Goal: Understand process/instructions

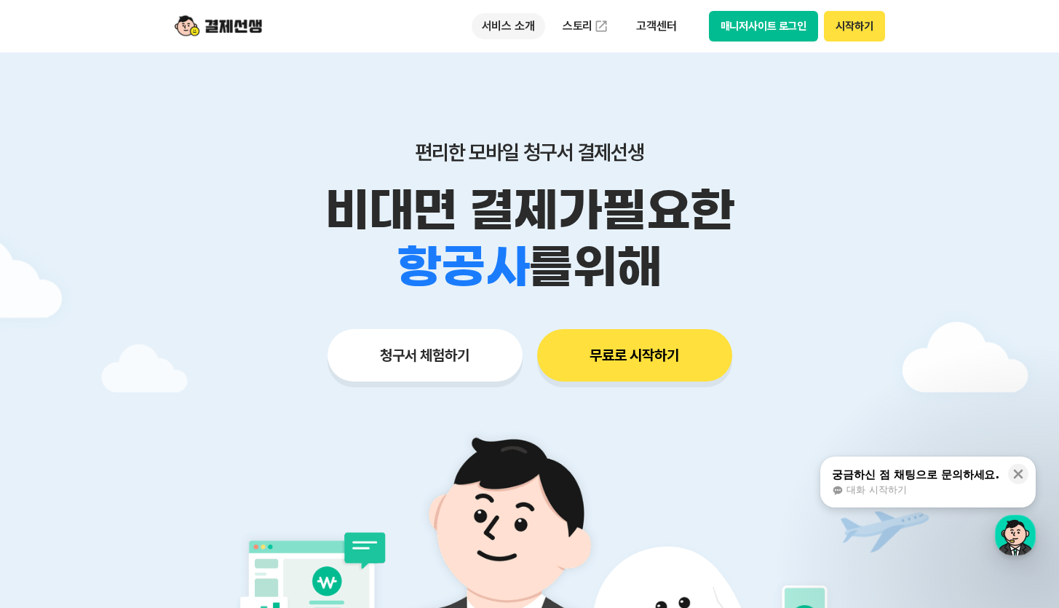
click at [507, 25] on p "서비스 소개" at bounding box center [509, 26] width 74 height 26
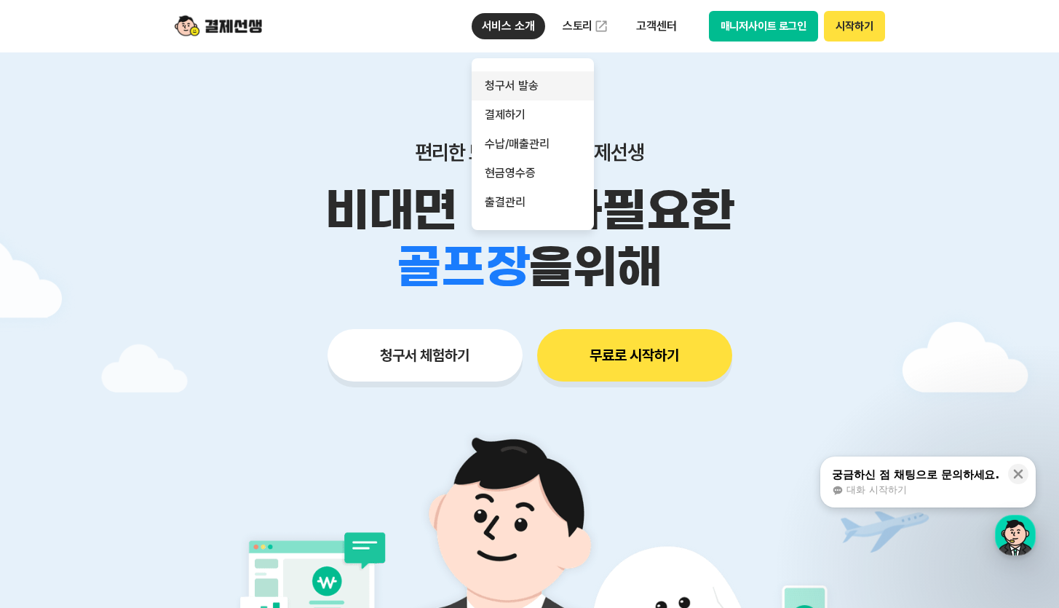
click at [518, 84] on link "청구서 발송" at bounding box center [533, 85] width 122 height 29
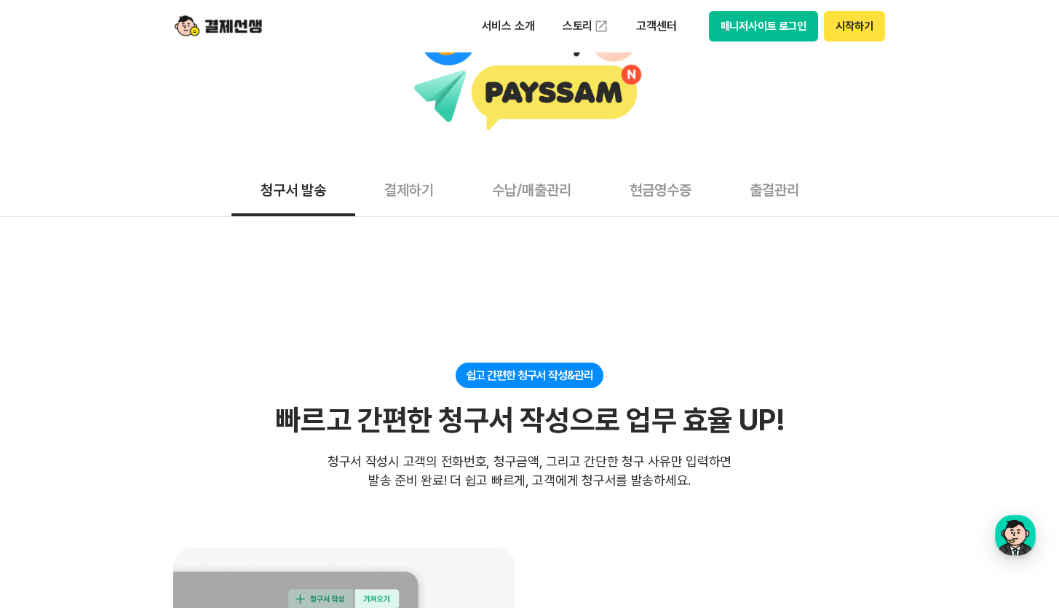
scroll to position [67, 0]
click at [422, 162] on button "결제하기" at bounding box center [409, 189] width 108 height 54
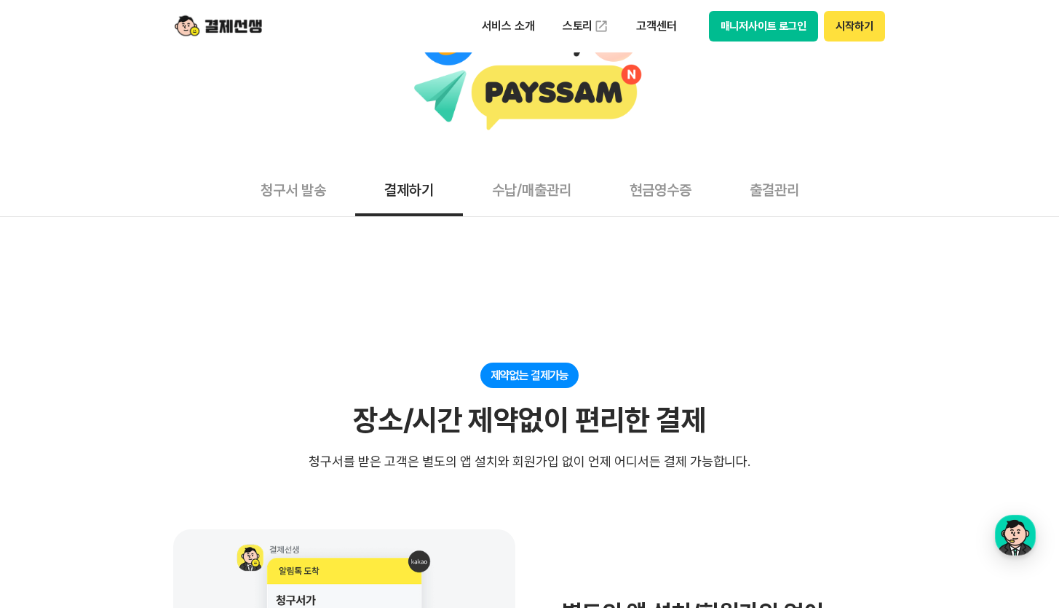
click at [426, 186] on button "결제하기" at bounding box center [409, 189] width 108 height 54
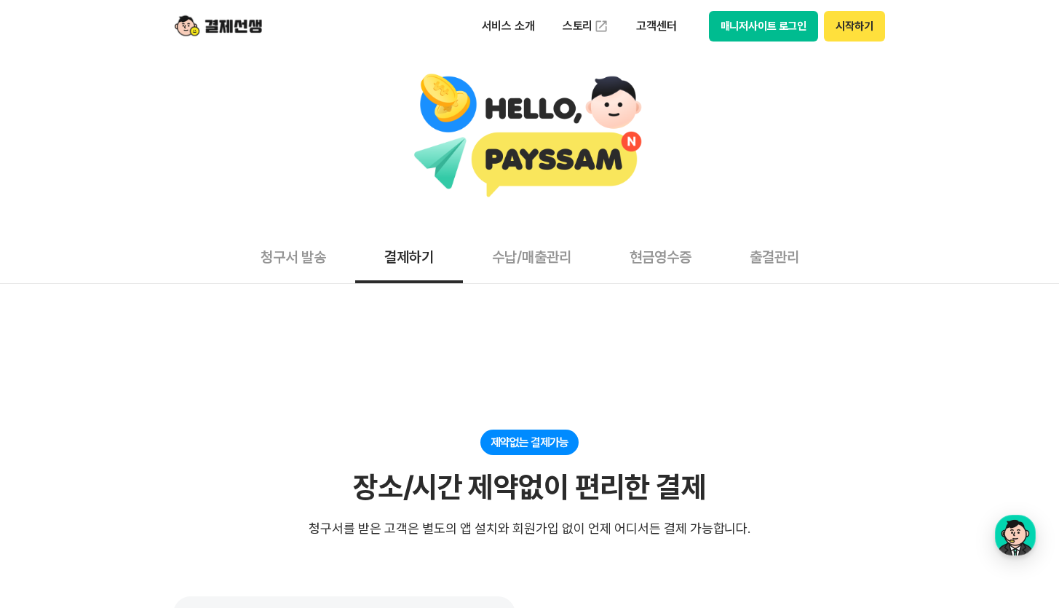
click at [240, 24] on img at bounding box center [218, 26] width 87 height 28
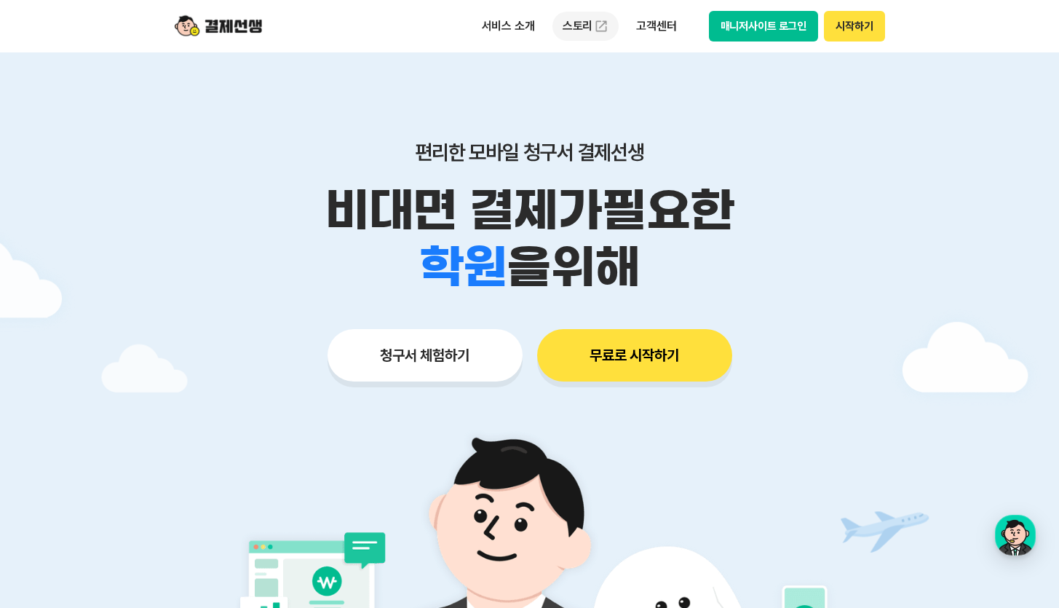
click at [562, 29] on link "스토리" at bounding box center [585, 26] width 67 height 29
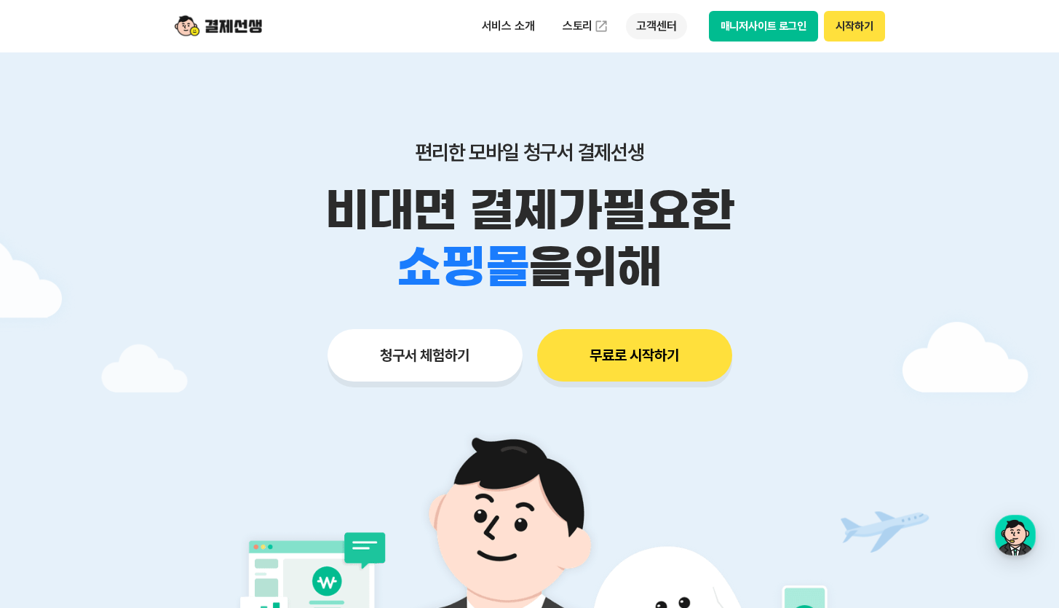
click at [675, 23] on p "고객센터" at bounding box center [656, 26] width 60 height 26
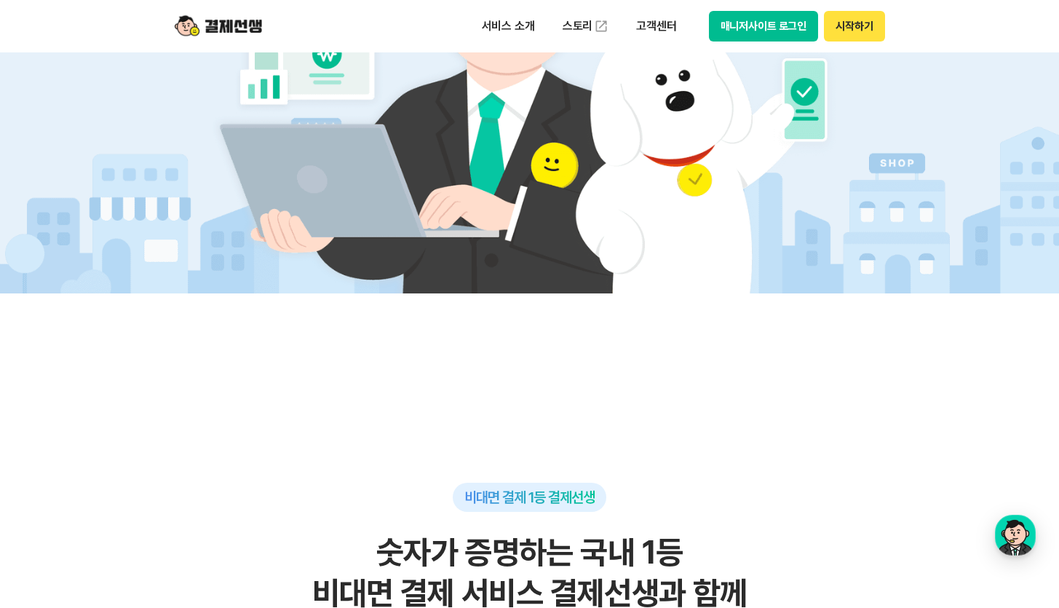
click at [842, 130] on img at bounding box center [529, 89] width 681 height 408
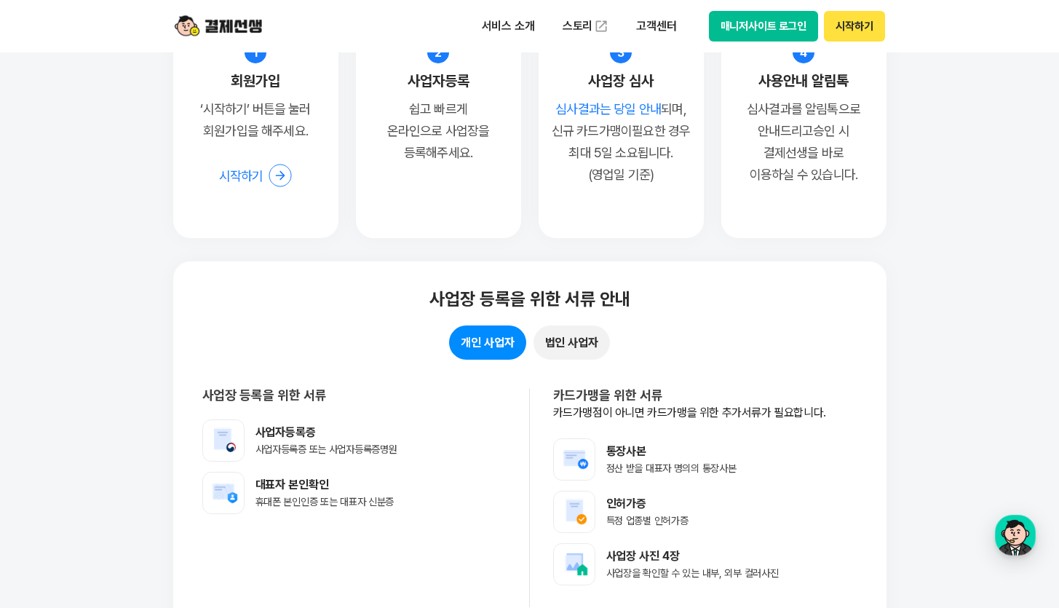
scroll to position [12476, 0]
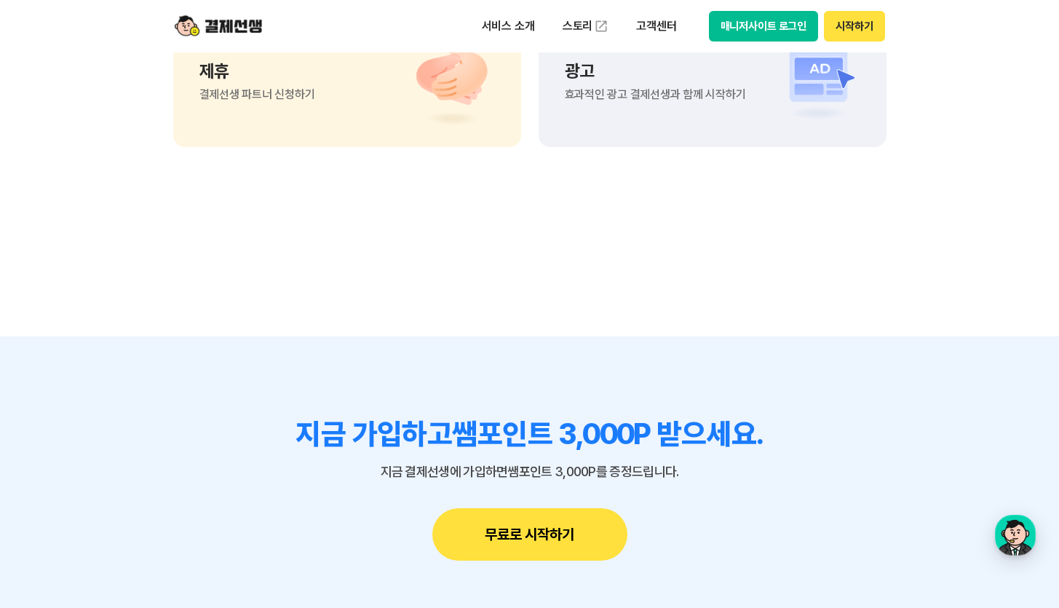
click at [579, 548] on button "무료로 시작하기" at bounding box center [529, 534] width 195 height 52
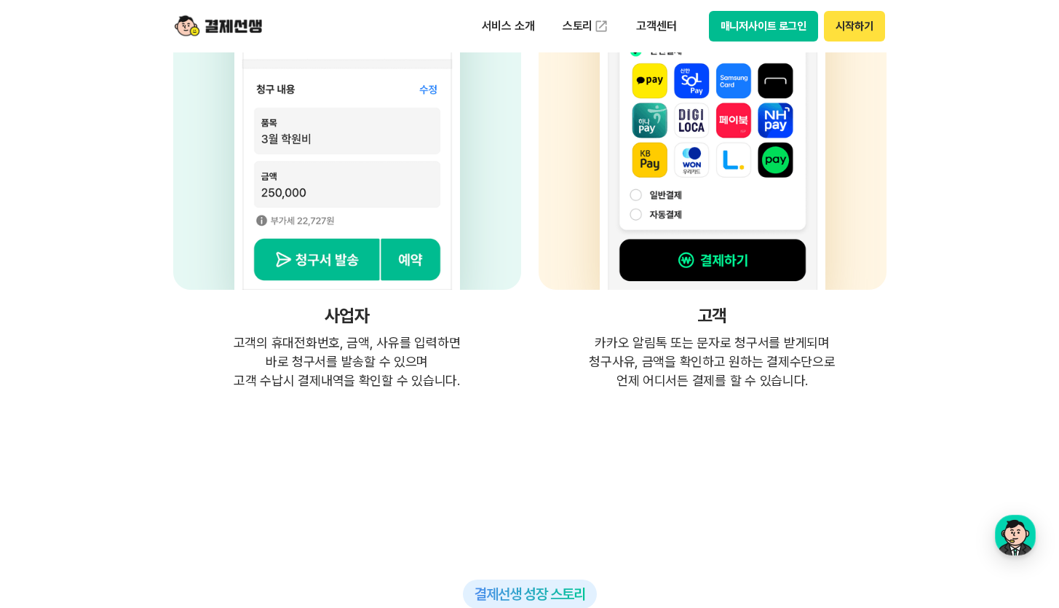
scroll to position [0, 0]
